Goal: Task Accomplishment & Management: Manage account settings

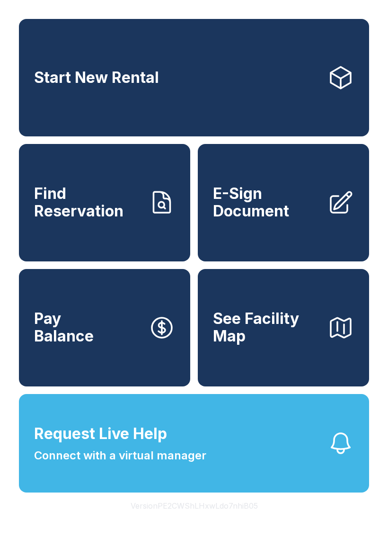
click at [74, 445] on span "Request Live Help" at bounding box center [100, 433] width 133 height 23
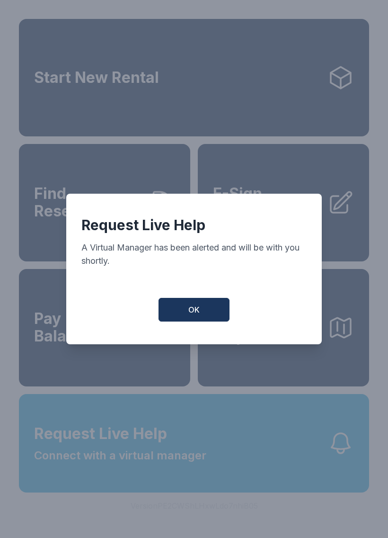
click at [174, 321] on button "OK" at bounding box center [194, 310] width 71 height 24
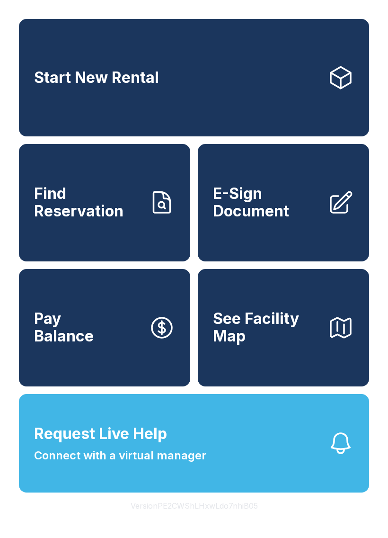
click at [75, 240] on link "Find Reservation" at bounding box center [104, 202] width 171 height 117
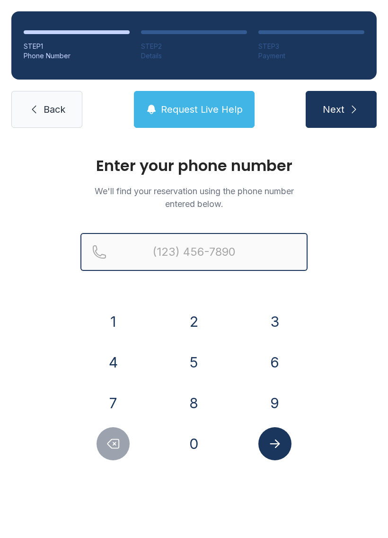
click at [141, 263] on input "Reservation phone number" at bounding box center [193, 252] width 227 height 38
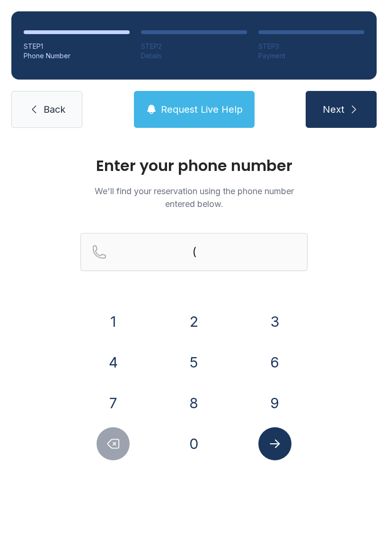
click at [115, 364] on button "4" at bounding box center [113, 362] width 33 height 33
click at [108, 321] on button "1" at bounding box center [113, 321] width 33 height 33
click at [112, 370] on button "4" at bounding box center [113, 362] width 33 height 33
click at [267, 326] on button "3" at bounding box center [274, 321] width 33 height 33
click at [267, 325] on button "3" at bounding box center [274, 321] width 33 height 33
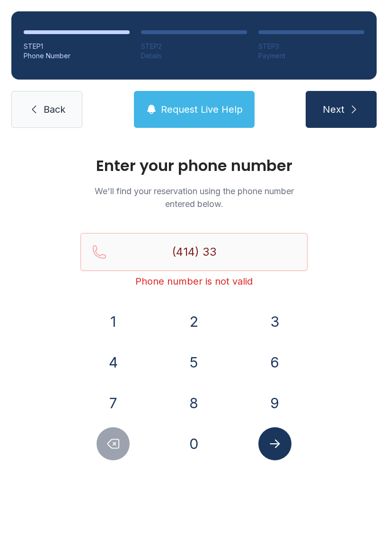
click at [185, 362] on button "5" at bounding box center [194, 362] width 33 height 33
click at [189, 412] on button "8" at bounding box center [194, 402] width 33 height 33
click at [185, 368] on button "5" at bounding box center [194, 362] width 33 height 33
click at [111, 318] on button "1" at bounding box center [113, 321] width 33 height 33
click at [276, 406] on button "9" at bounding box center [274, 402] width 33 height 33
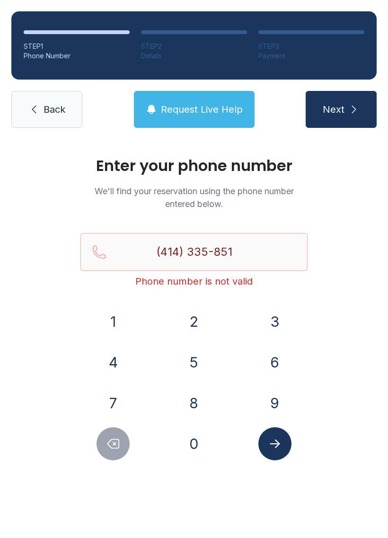
type input "[PHONE_NUMBER]"
click at [267, 464] on div "Enter your phone number We'll find your reservation using the phone number ente…" at bounding box center [194, 318] width 388 height 359
click at [254, 461] on div "Enter your phone number We'll find your reservation using the phone number ente…" at bounding box center [194, 318] width 388 height 359
click at [266, 444] on button "Submit lookup form" at bounding box center [274, 443] width 33 height 33
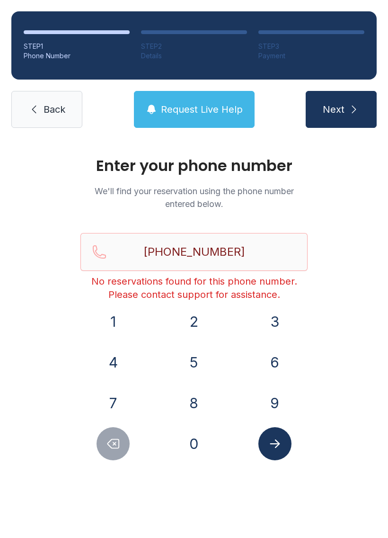
click at [274, 430] on button "Submit lookup form" at bounding box center [274, 443] width 33 height 33
click at [196, 119] on button "Request Live Help" at bounding box center [194, 109] width 121 height 37
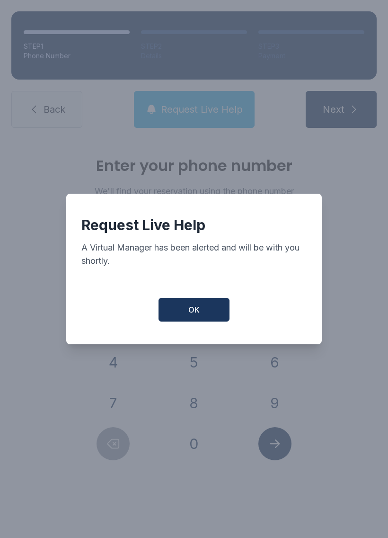
click at [193, 321] on button "OK" at bounding box center [194, 310] width 71 height 24
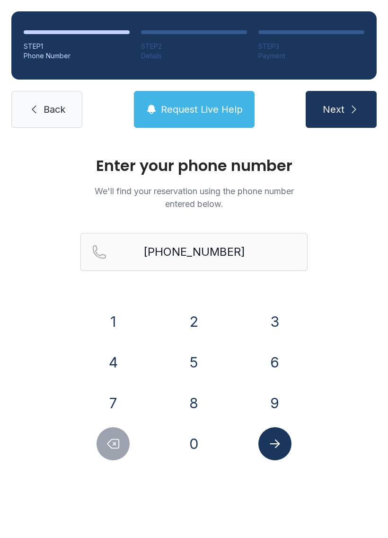
click at [39, 115] on icon at bounding box center [33, 109] width 11 height 11
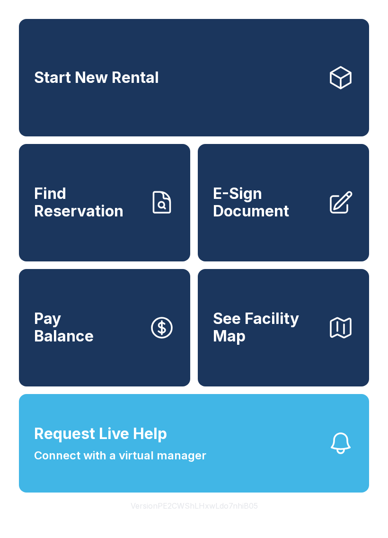
click at [76, 363] on link "Pay Balance" at bounding box center [104, 327] width 171 height 117
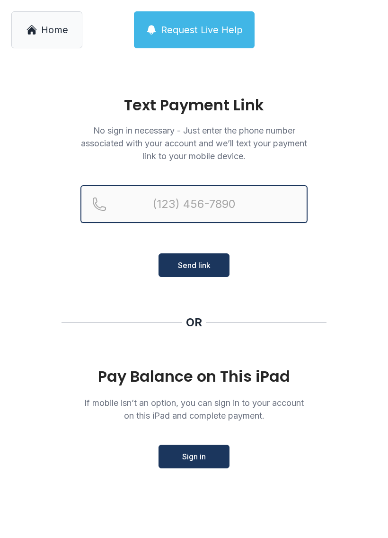
click at [152, 216] on input "Reservation phone number" at bounding box center [193, 204] width 227 height 38
type input "(4"
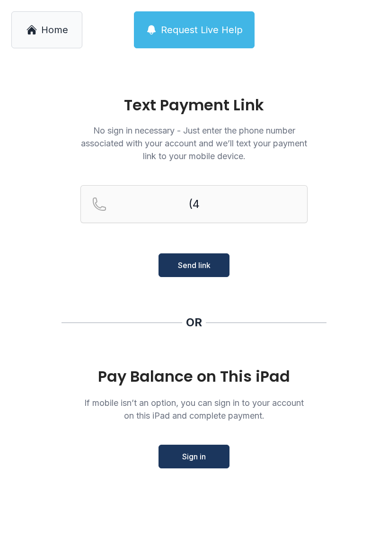
click at [28, 329] on main "Text Payment Link No sign in necessary - Just enter the phone number associated…" at bounding box center [194, 299] width 388 height 478
click at [45, 47] on link "Home" at bounding box center [46, 29] width 71 height 37
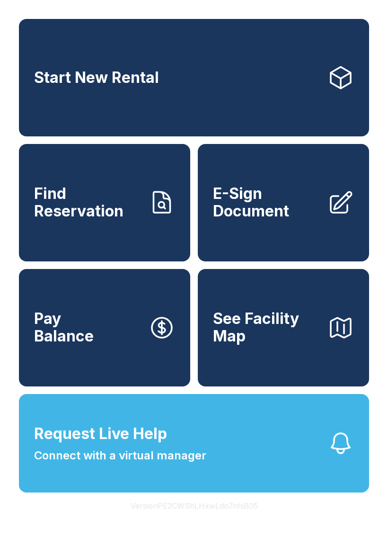
click at [118, 464] on span "Connect with a virtual manager" at bounding box center [120, 455] width 172 height 17
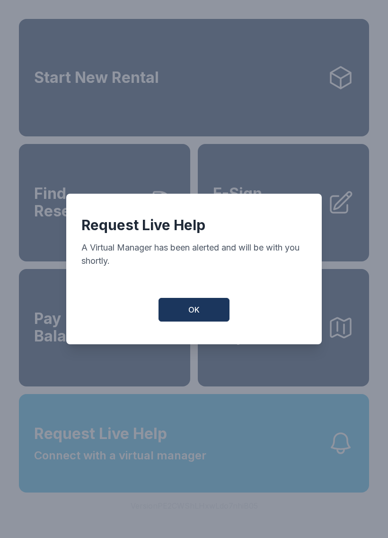
click at [187, 313] on button "OK" at bounding box center [194, 310] width 71 height 24
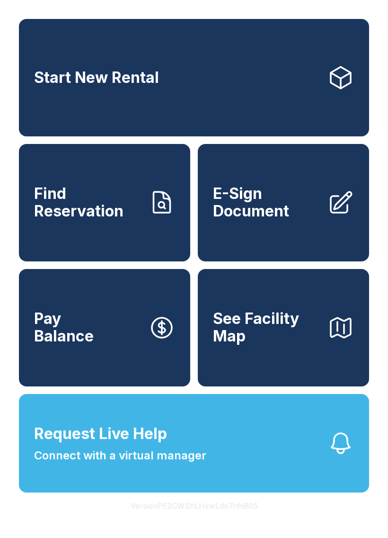
click at [44, 464] on span "Connect with a virtual manager" at bounding box center [120, 455] width 172 height 17
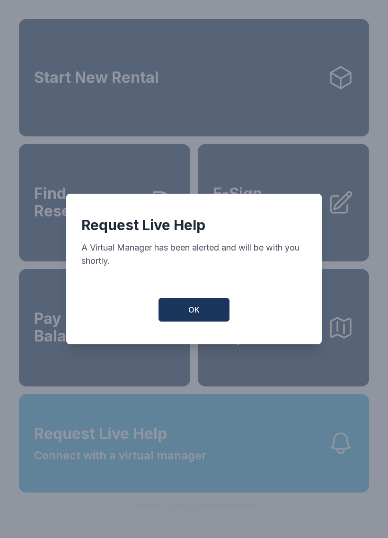
click at [168, 311] on button "OK" at bounding box center [194, 310] width 71 height 24
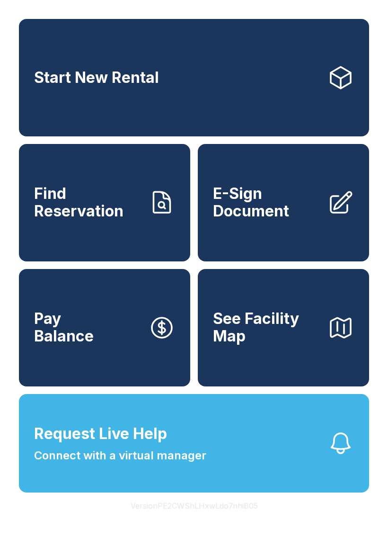
click at [266, 484] on button "Request Live Help Connect with a virtual manager" at bounding box center [194, 443] width 350 height 98
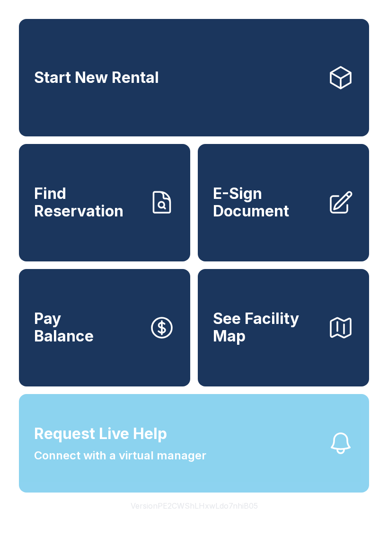
click at [266, 484] on div "Request Live Help A Virtual Manager has been alerted and will be with you short…" at bounding box center [194, 269] width 388 height 538
click at [272, 479] on button "Request Live Help Connect with a virtual manager" at bounding box center [194, 443] width 350 height 98
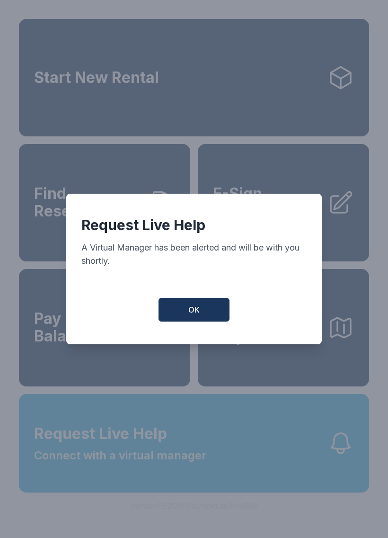
click at [226, 311] on button "OK" at bounding box center [194, 310] width 71 height 24
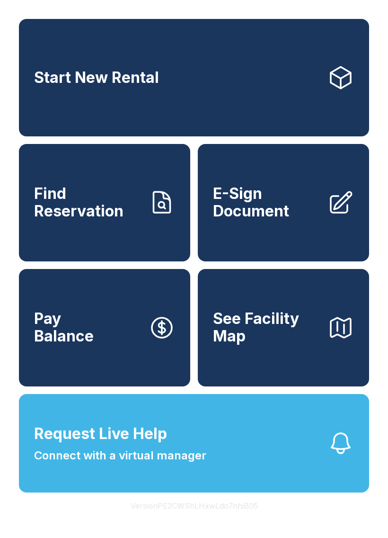
click at [266, 472] on button "Request Live Help Connect with a virtual manager" at bounding box center [194, 443] width 350 height 98
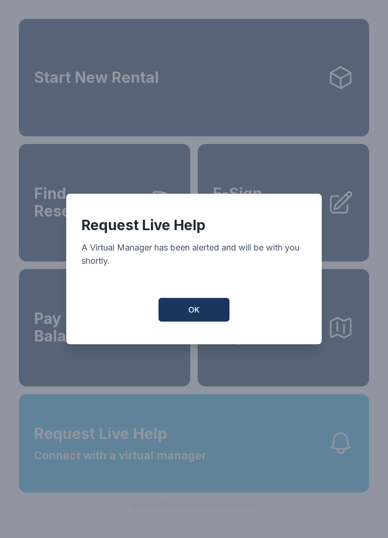
click at [221, 303] on button "OK" at bounding box center [194, 310] width 71 height 24
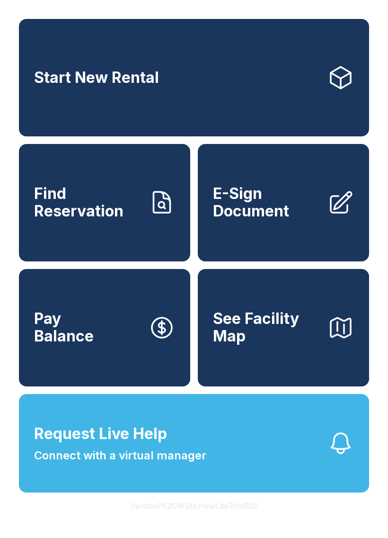
click at [141, 492] on button "Request Live Help Connect with a virtual manager" at bounding box center [194, 443] width 350 height 98
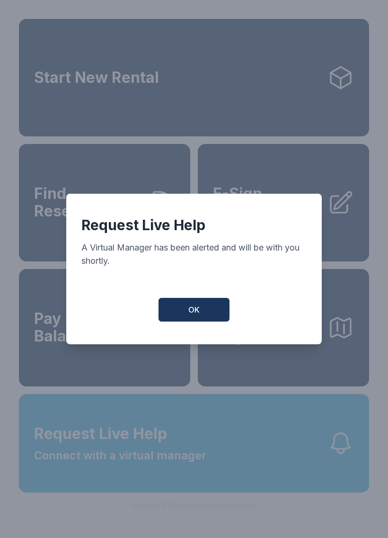
click at [169, 306] on button "OK" at bounding box center [194, 310] width 71 height 24
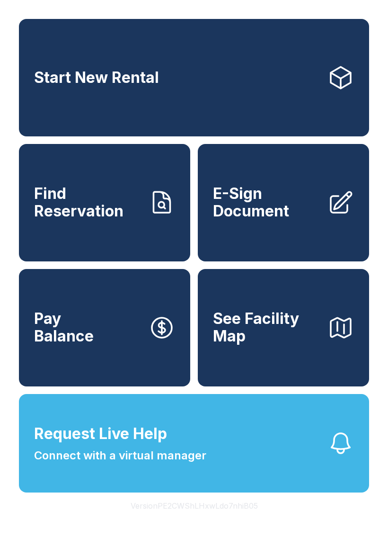
click at [143, 445] on span "Request Live Help" at bounding box center [100, 433] width 133 height 23
click at [137, 464] on span "Connect with a virtual manager" at bounding box center [120, 455] width 172 height 17
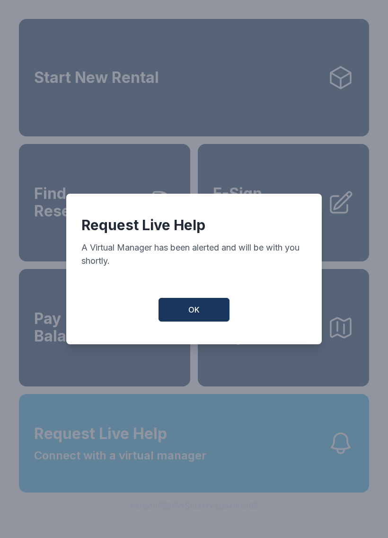
click at [191, 314] on span "OK" at bounding box center [193, 309] width 11 height 11
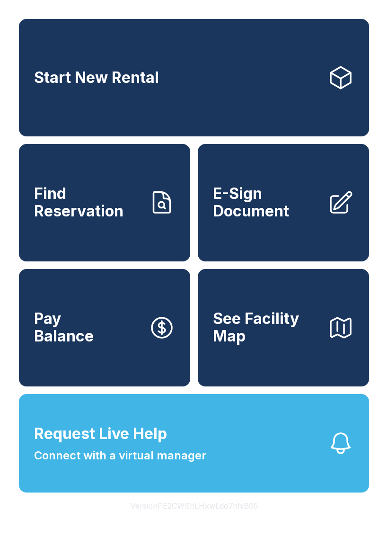
click at [187, 464] on span "Connect with a virtual manager" at bounding box center [120, 455] width 172 height 17
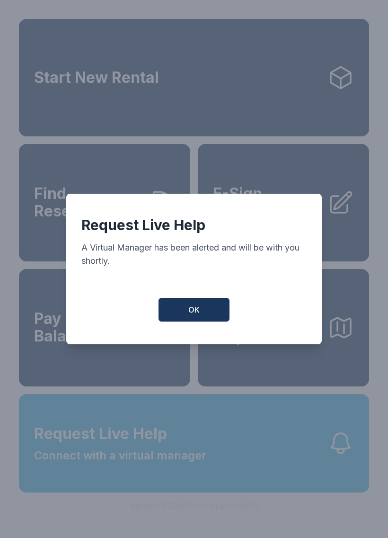
click at [191, 307] on button "OK" at bounding box center [194, 310] width 71 height 24
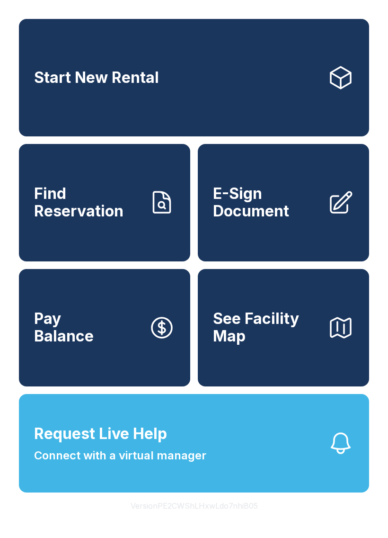
click at [275, 492] on button "Request Live Help Connect with a virtual manager" at bounding box center [194, 443] width 350 height 98
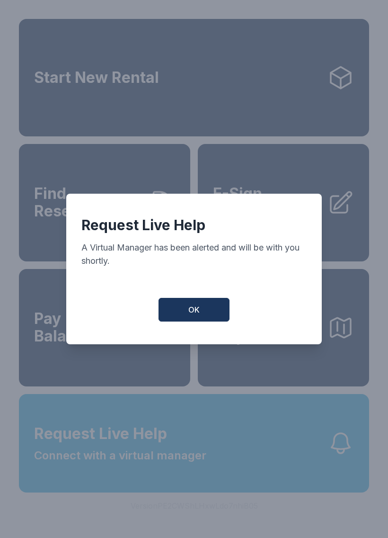
click at [185, 342] on div "Request Live Help A Virtual Manager has been alerted and will be with you short…" at bounding box center [194, 269] width 256 height 151
click at [189, 308] on button "OK" at bounding box center [194, 310] width 71 height 24
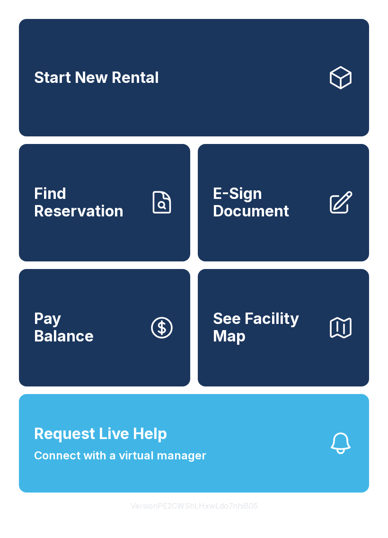
click at [133, 464] on span "Connect with a virtual manager" at bounding box center [120, 455] width 172 height 17
click at [144, 464] on span "Connect with a virtual manager" at bounding box center [120, 455] width 172 height 17
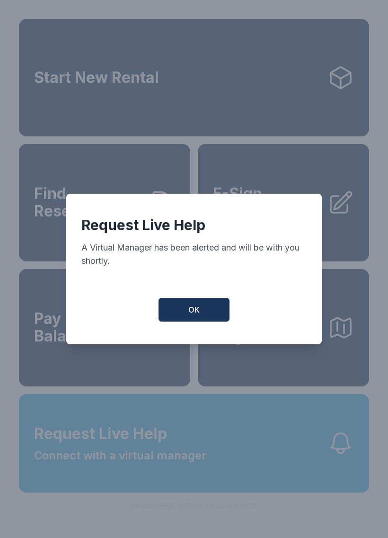
click at [172, 318] on button "OK" at bounding box center [194, 310] width 71 height 24
